Goal: Information Seeking & Learning: Find specific fact

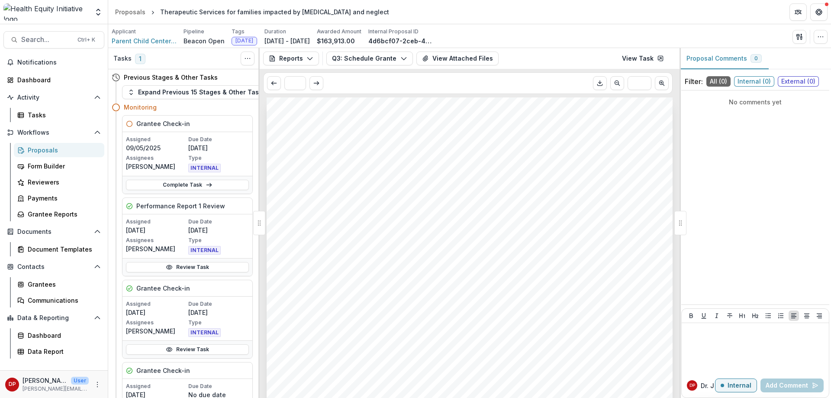
scroll to position [857, 0]
click at [74, 213] on div "Grantee Reports" at bounding box center [63, 213] width 70 height 9
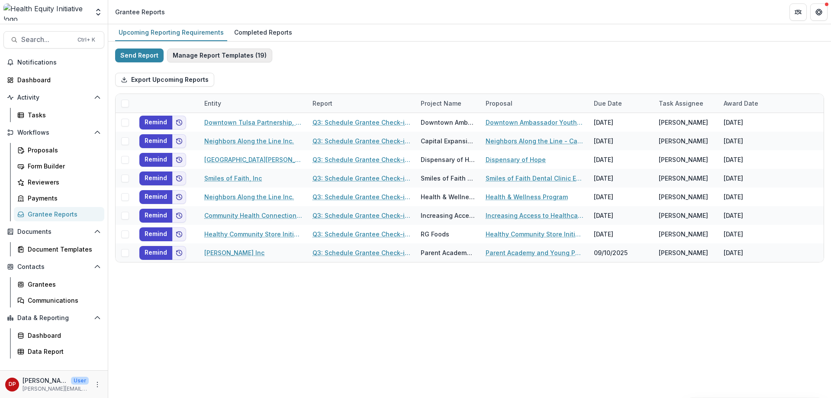
click at [240, 54] on button "Manage Report Templates ( 19 )" at bounding box center [219, 55] width 105 height 14
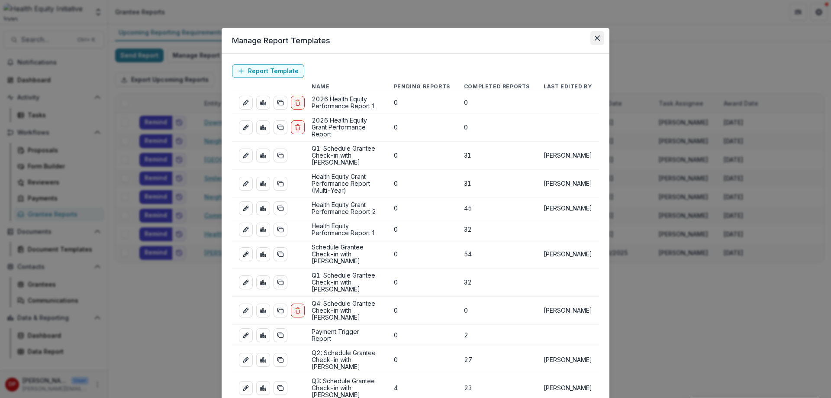
click at [595, 42] on section "Manage Report Templates Report Template Name Pending Reports Completed Reports …" at bounding box center [415, 319] width 388 height 582
click at [595, 40] on icon "Close" at bounding box center [596, 37] width 5 height 5
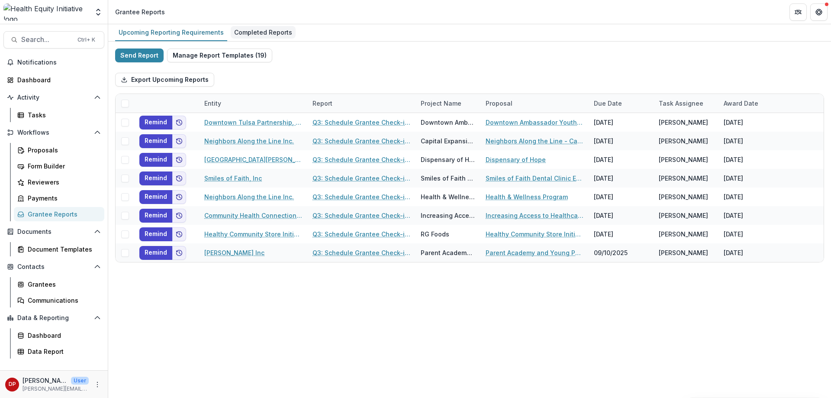
click at [260, 27] on div "Completed Reports" at bounding box center [263, 32] width 65 height 13
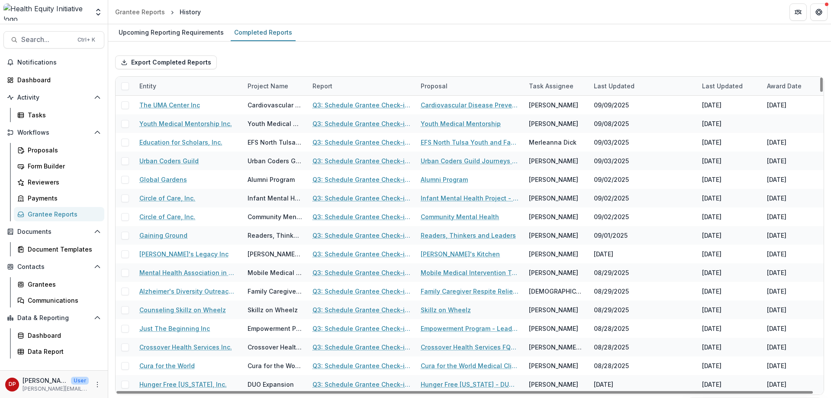
click at [196, 87] on div "Entity" at bounding box center [188, 86] width 108 height 19
click at [174, 105] on input at bounding box center [188, 106] width 104 height 14
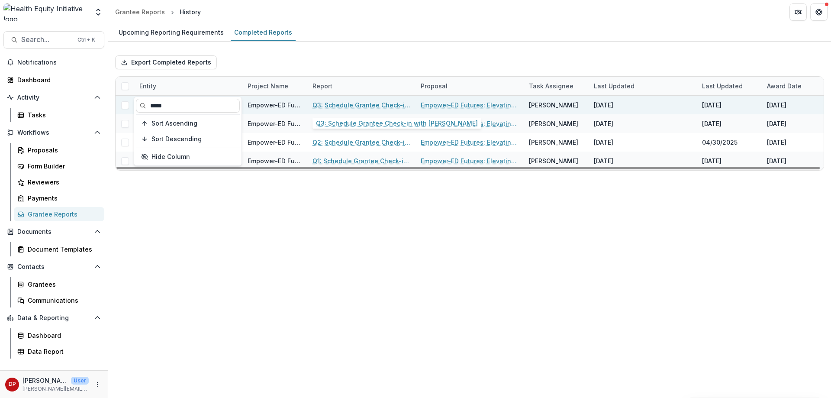
type input "*****"
click at [360, 104] on link "Q3: Schedule Grantee Check-in with [PERSON_NAME]" at bounding box center [361, 104] width 98 height 9
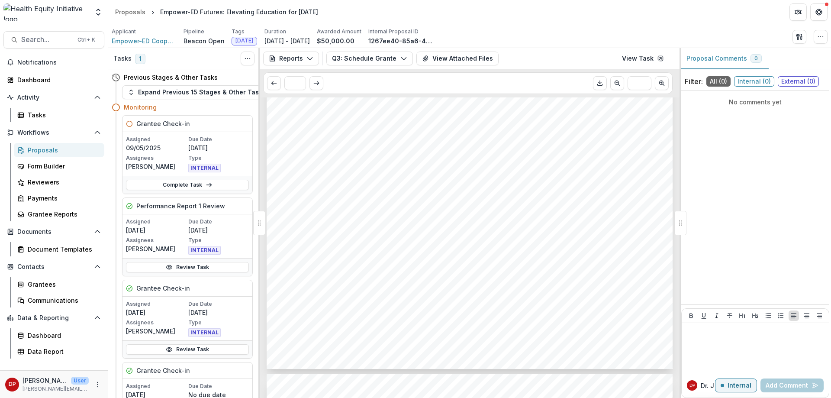
scroll to position [260, 0]
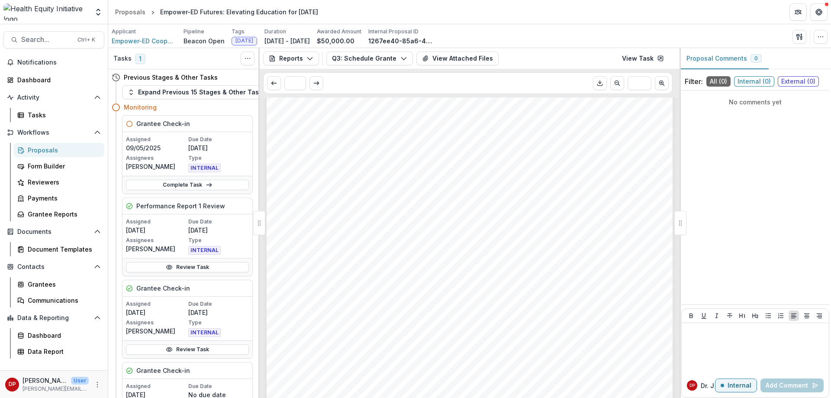
click at [324, 258] on div "- - - Submission Responses Q3: Schedule Grantee Check-in with [PERSON_NAME] As …" at bounding box center [469, 125] width 406 height 574
click at [322, 262] on span "$20,259.00" at bounding box center [311, 264] width 41 height 8
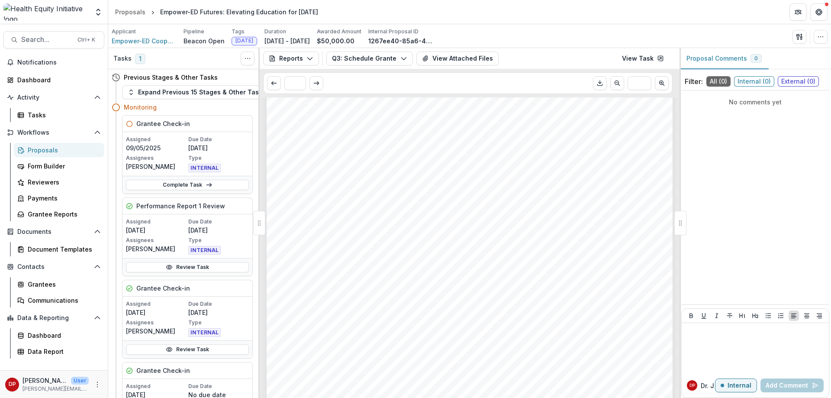
copy span "20,259.00"
